Goal: Task Accomplishment & Management: Manage account settings

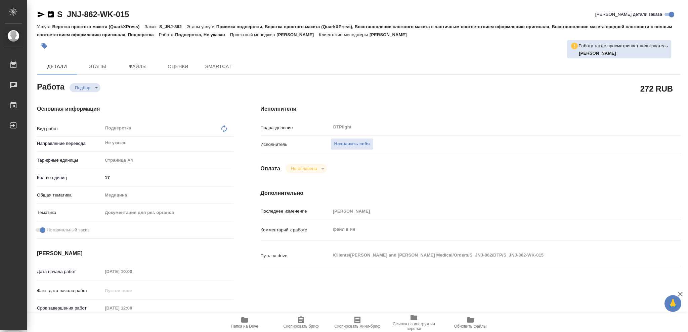
type textarea "x"
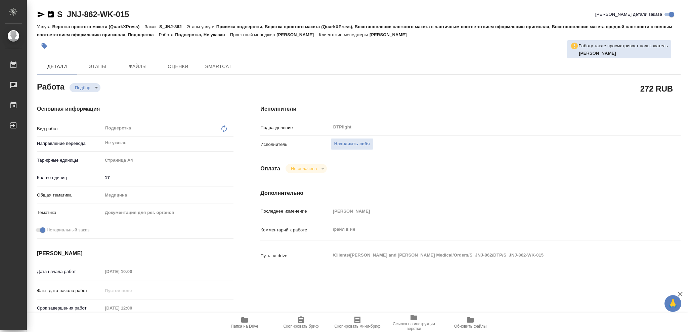
type textarea "x"
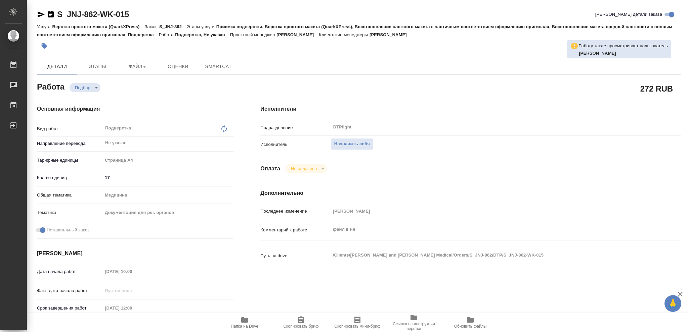
type textarea "x"
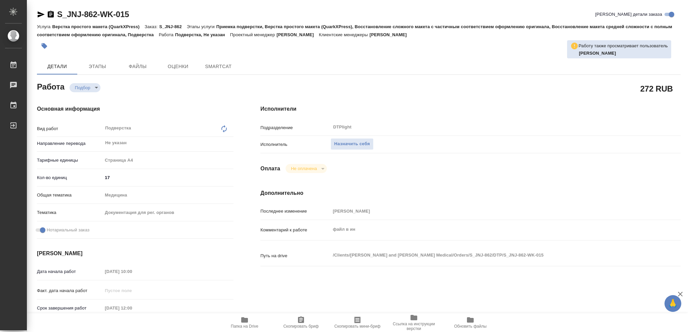
type textarea "x"
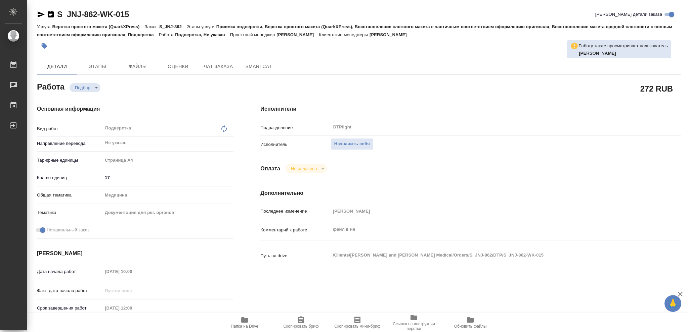
type textarea "x"
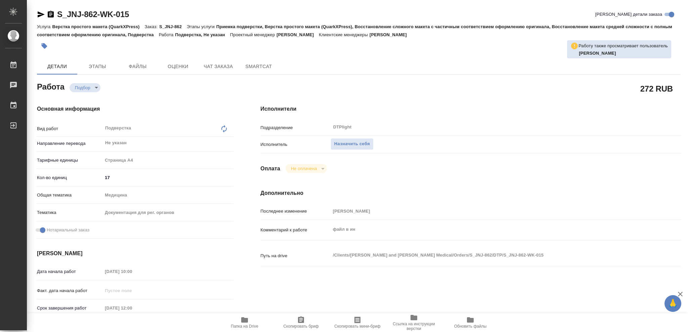
type textarea "x"
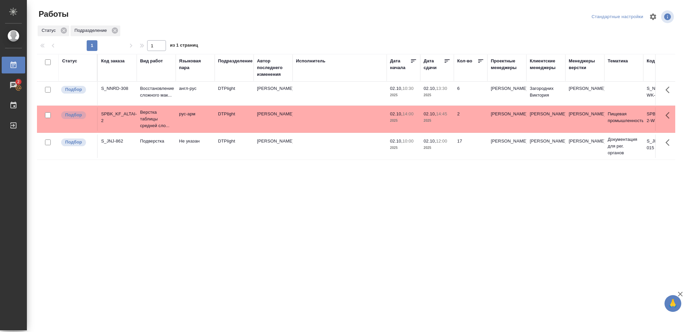
click at [416, 150] on p "2025" at bounding box center [403, 148] width 27 height 7
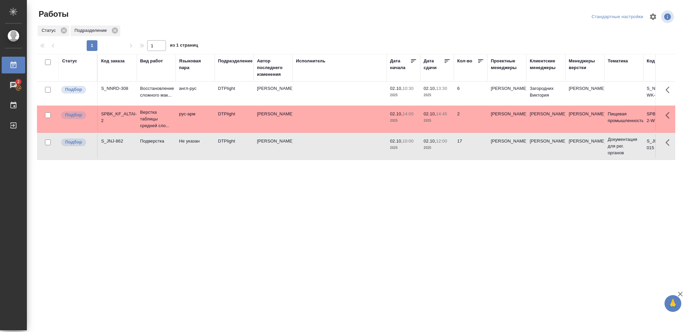
click at [416, 150] on p "2025" at bounding box center [403, 148] width 27 height 7
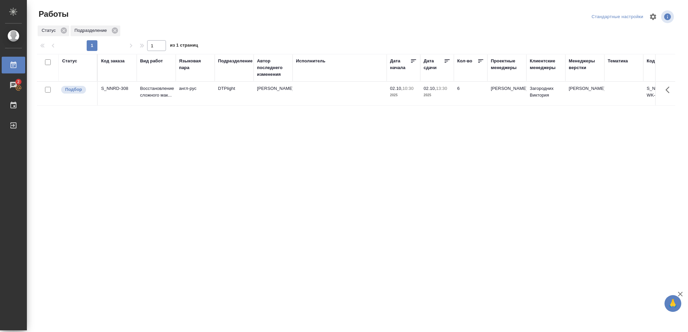
click at [66, 58] on div "Статус" at bounding box center [69, 61] width 15 height 7
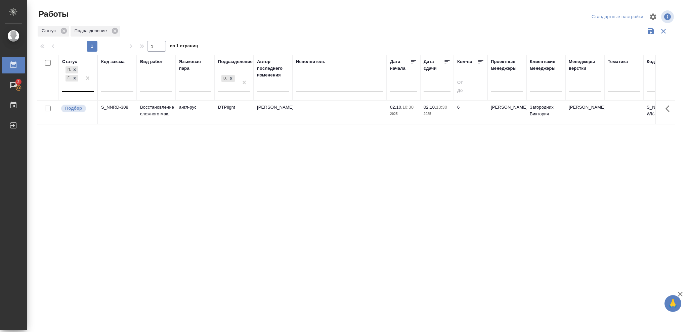
click at [76, 85] on div "Подбор Готов к работе" at bounding box center [71, 78] width 19 height 26
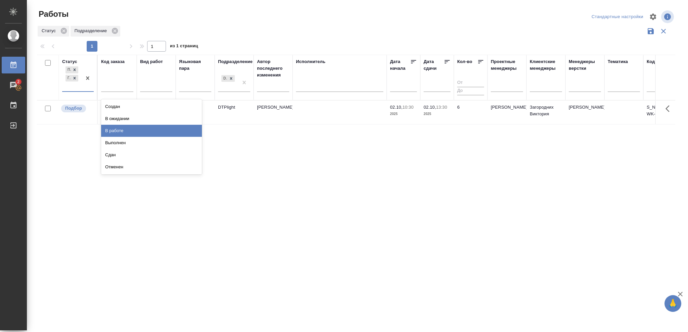
click at [103, 128] on div "В работе" at bounding box center [151, 131] width 101 height 12
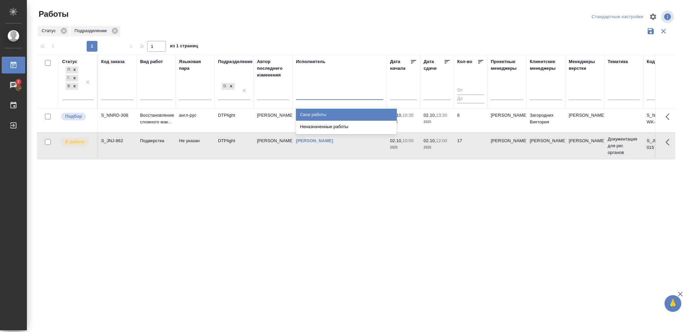
click at [314, 97] on div at bounding box center [339, 93] width 87 height 10
click at [314, 110] on div "Свои работы" at bounding box center [346, 115] width 101 height 12
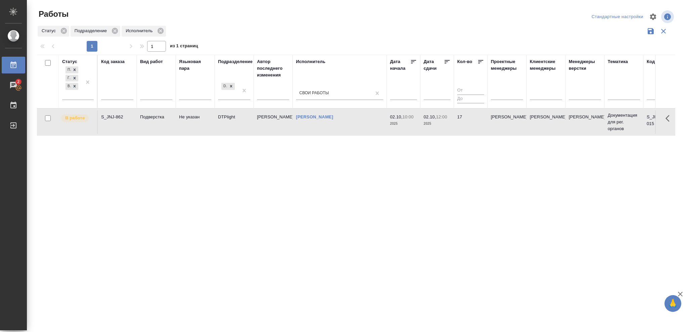
click at [459, 124] on td "17" at bounding box center [471, 122] width 34 height 24
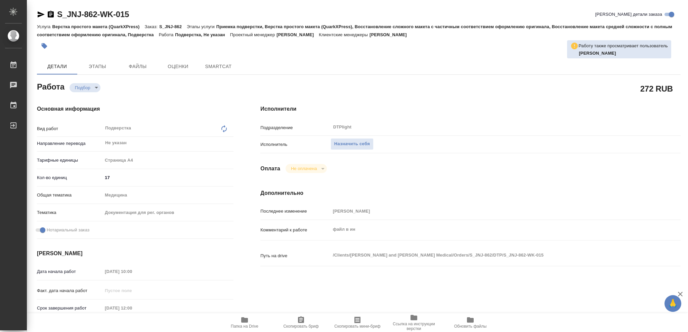
type textarea "x"
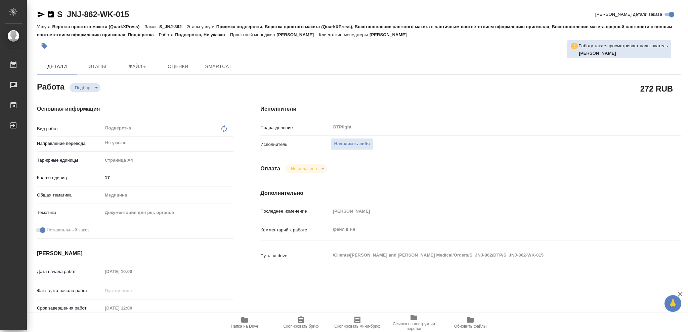
type textarea "x"
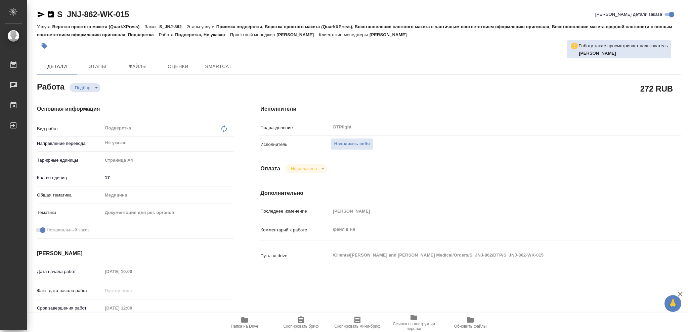
type textarea "x"
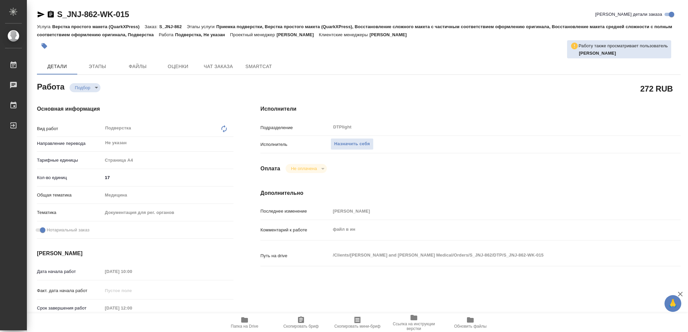
type textarea "x"
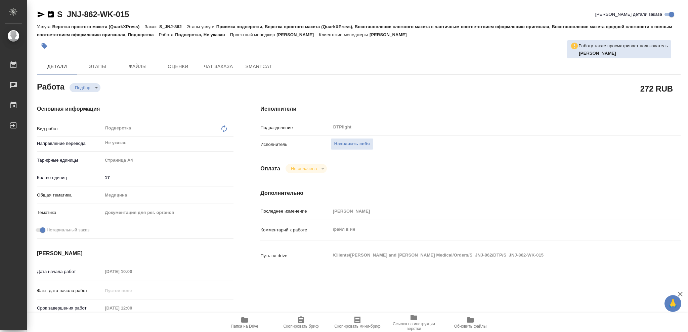
type textarea "x"
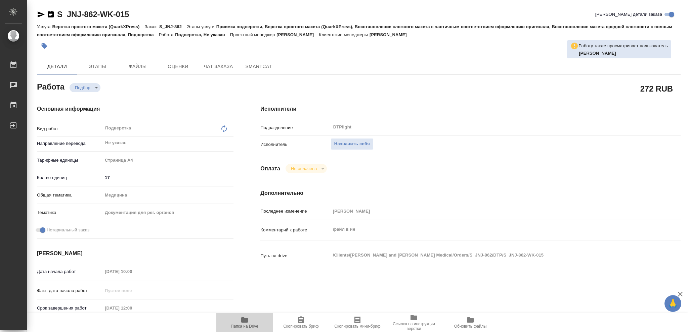
click at [245, 324] on icon "button" at bounding box center [244, 320] width 8 height 8
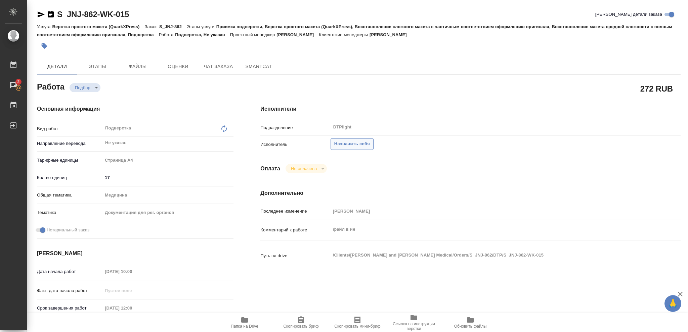
click at [342, 145] on span "Назначить себя" at bounding box center [352, 144] width 36 height 8
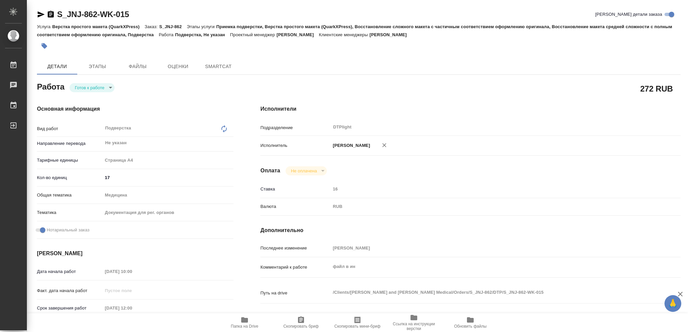
type textarea "x"
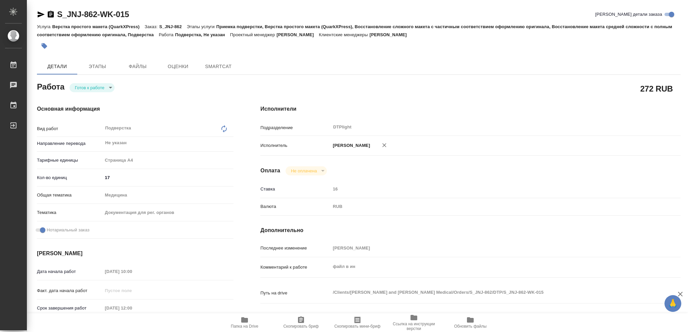
type textarea "x"
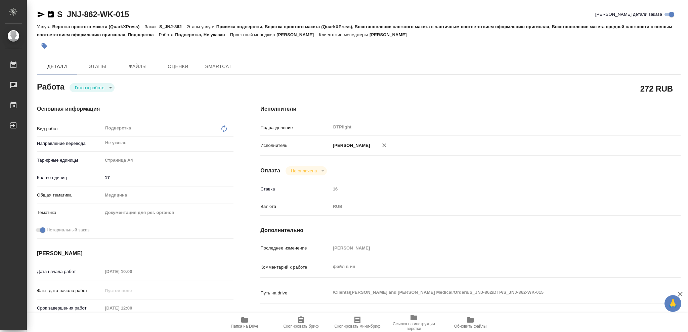
type textarea "x"
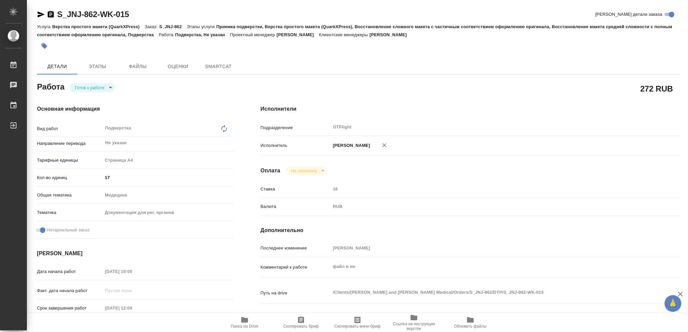
type textarea "x"
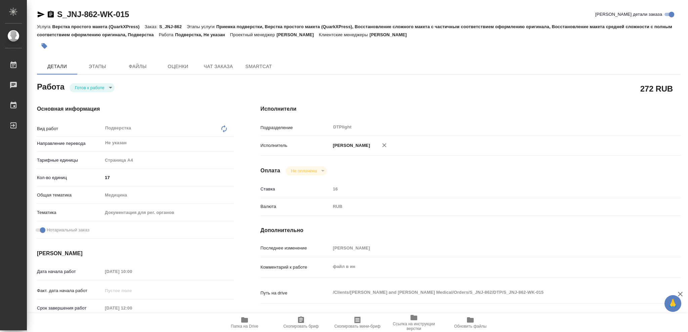
type textarea "x"
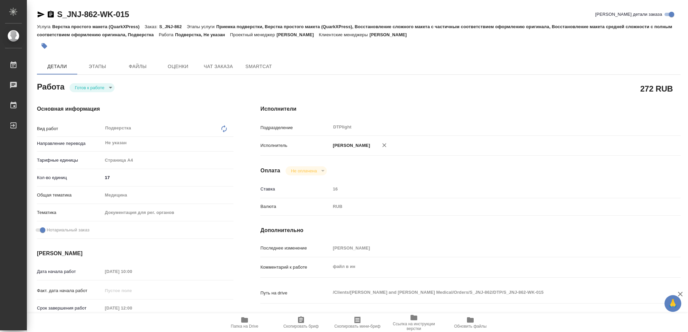
type textarea "x"
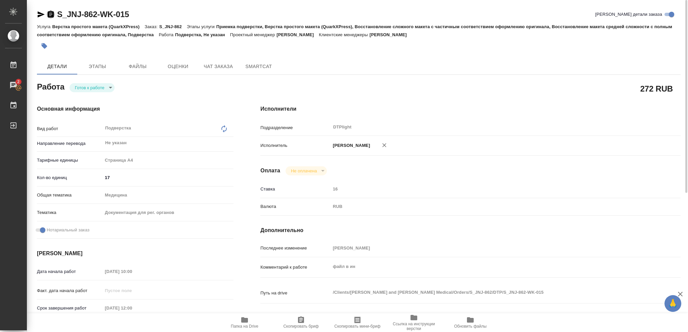
click at [49, 13] on icon "button" at bounding box center [51, 14] width 8 height 8
click at [242, 321] on icon "button" at bounding box center [244, 320] width 7 height 5
type textarea "x"
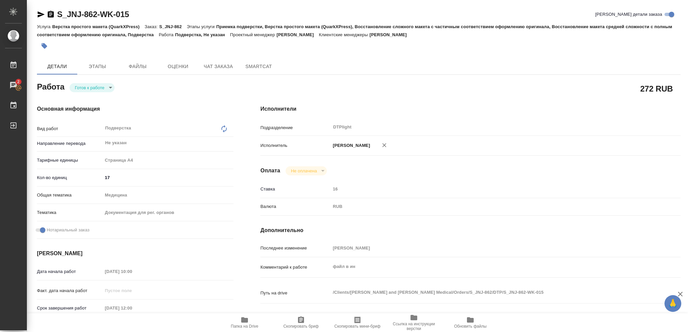
type textarea "x"
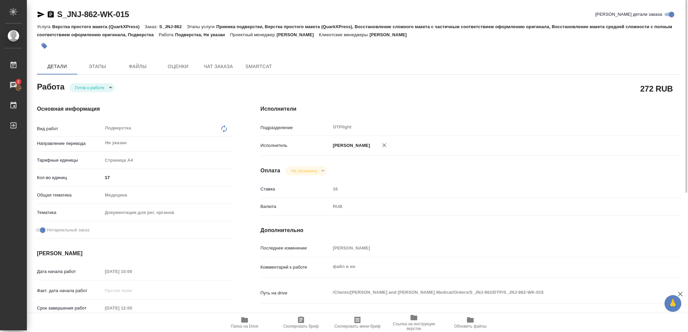
type textarea "x"
click at [107, 90] on body "🙏 .cls-1 fill:#fff; AWATERA Vasileva Olga Работы 2 Чаты График Выйти S_JNJ-862-…" at bounding box center [344, 166] width 688 height 332
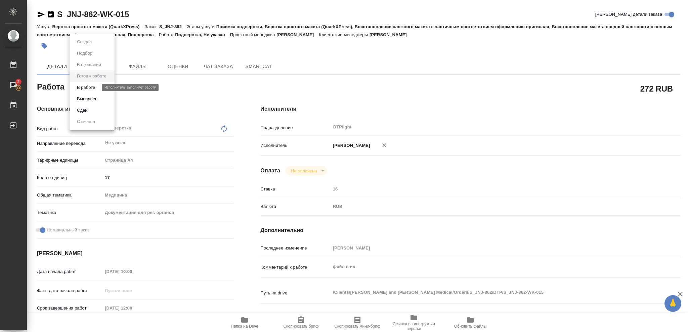
click at [95, 89] on button "В работе" at bounding box center [86, 87] width 22 height 7
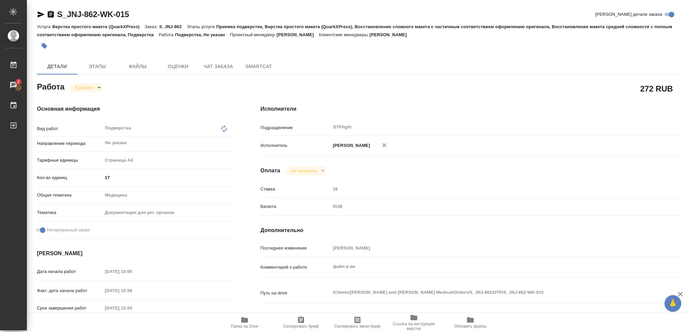
type textarea "x"
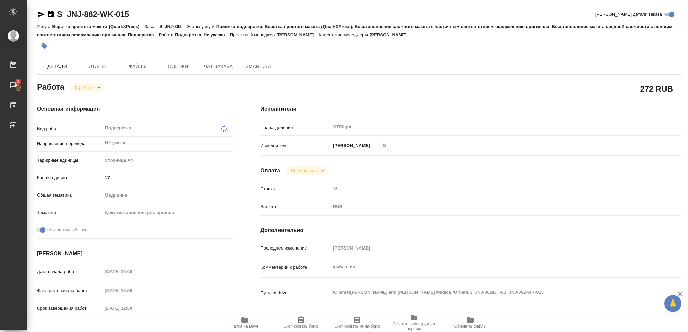
type textarea "x"
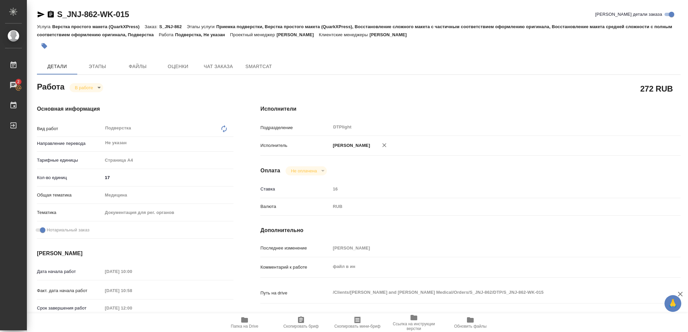
type textarea "x"
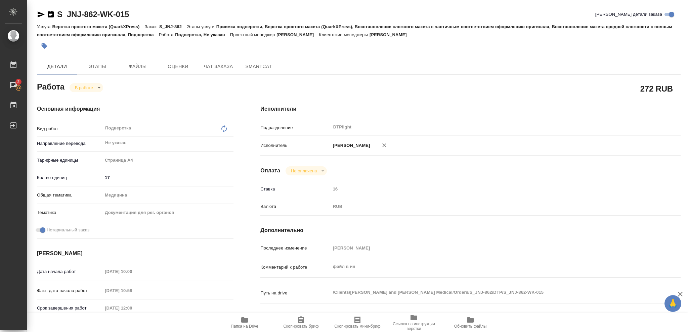
click at [248, 319] on icon "button" at bounding box center [244, 320] width 8 height 8
click at [238, 249] on span "Папка на Drive" at bounding box center [245, 326] width 28 height 5
click at [250, 249] on span "Папка на Drive" at bounding box center [245, 326] width 28 height 5
click at [243, 249] on icon "button" at bounding box center [244, 320] width 8 height 8
type textarea "x"
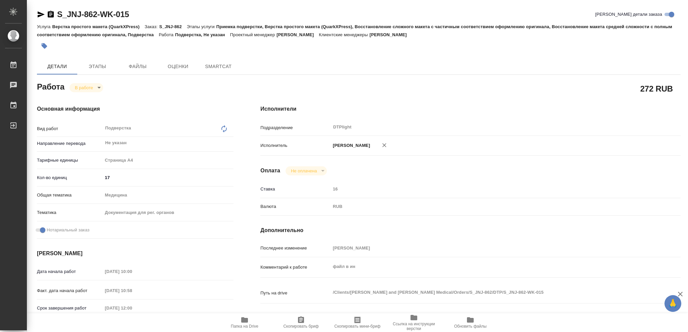
type textarea "x"
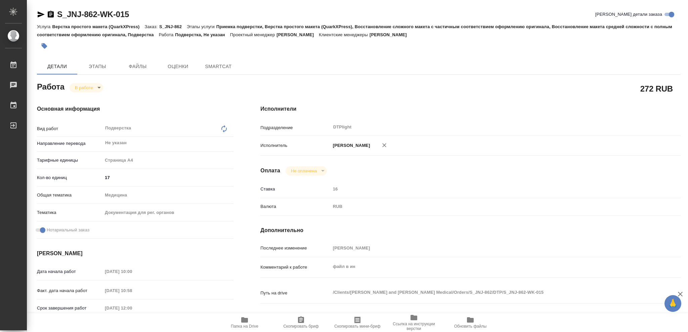
type textarea "x"
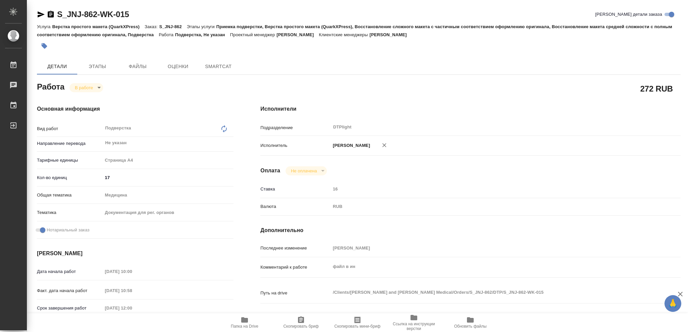
type textarea "x"
click at [249, 327] on span "Папка на Drive" at bounding box center [245, 326] width 28 height 5
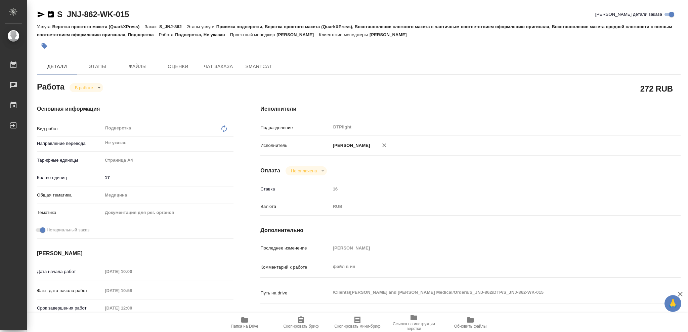
type textarea "x"
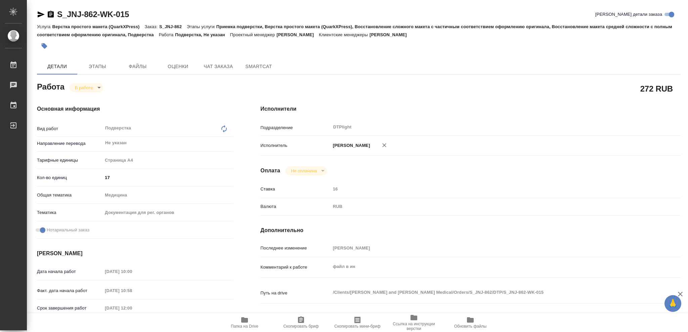
type textarea "x"
